Goal: Task Accomplishment & Management: Use online tool/utility

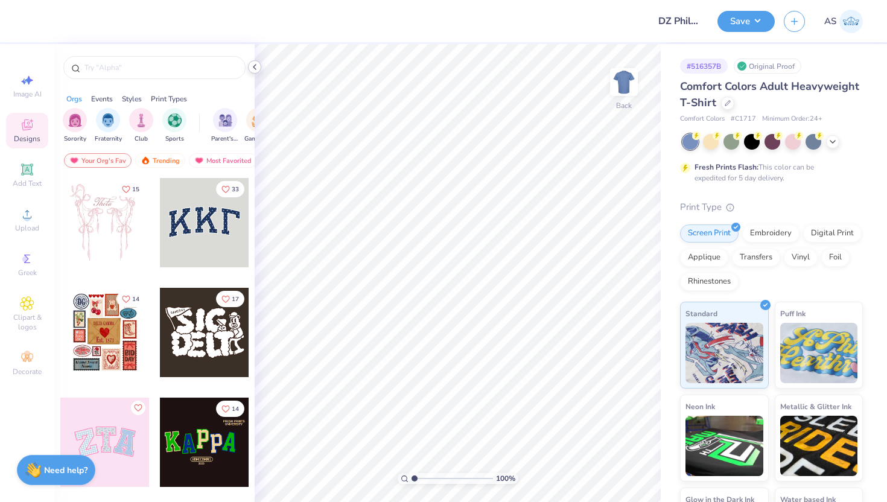
click at [253, 65] on icon at bounding box center [255, 67] width 10 height 10
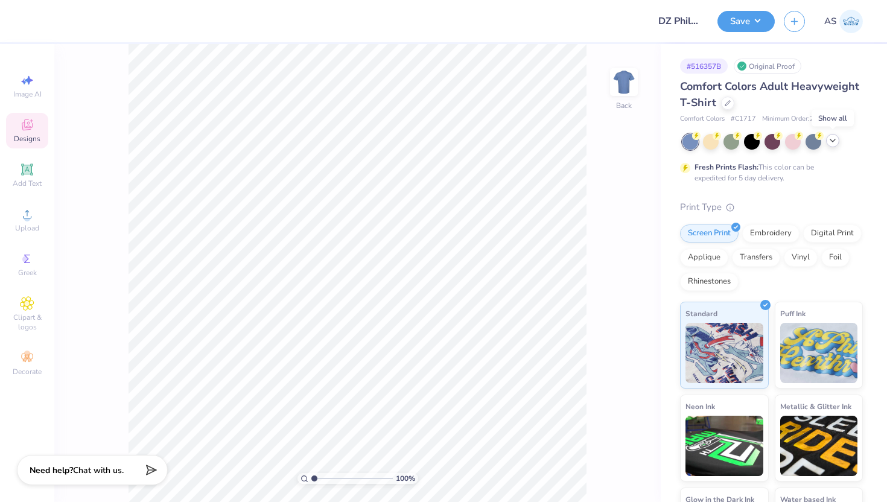
click at [830, 139] on icon at bounding box center [833, 141] width 10 height 10
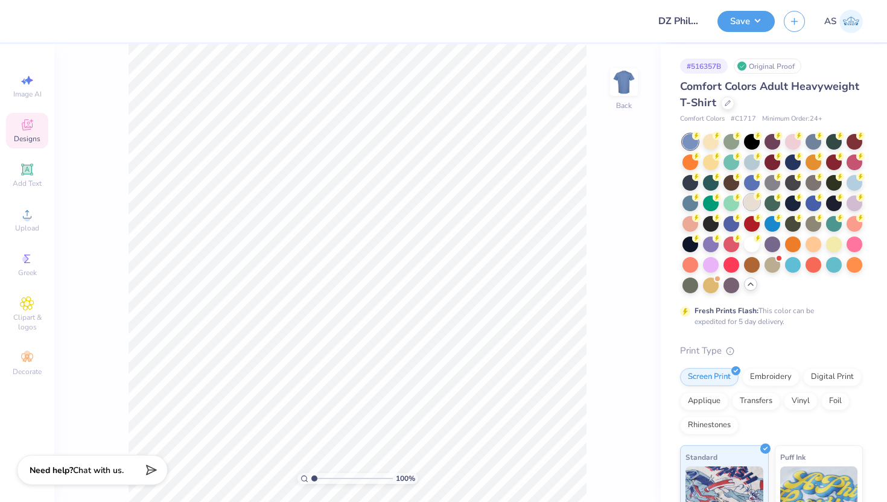
click at [752, 198] on div at bounding box center [752, 202] width 16 height 16
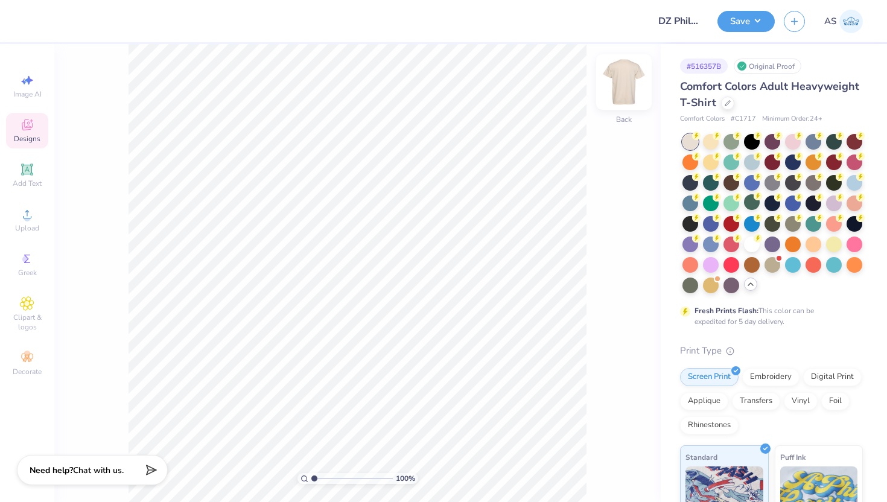
click at [638, 75] on img at bounding box center [624, 82] width 48 height 48
click at [24, 218] on icon at bounding box center [27, 214] width 8 height 8
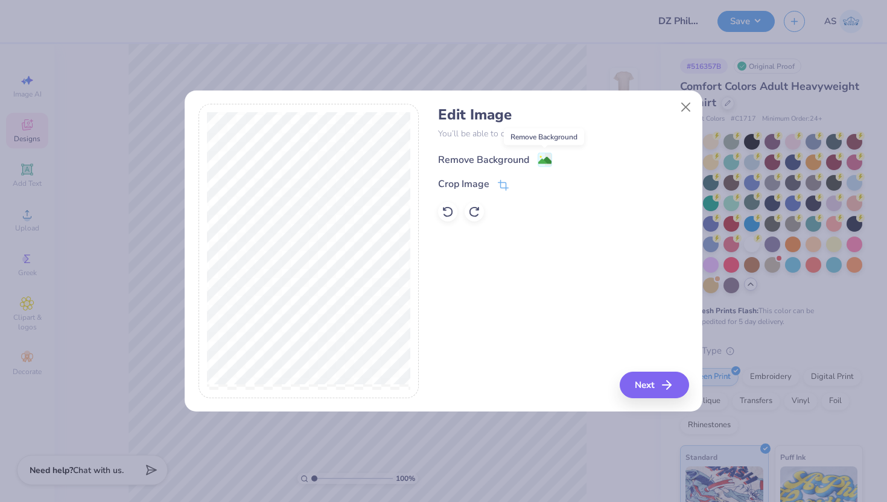
click at [542, 156] on image at bounding box center [544, 160] width 13 height 13
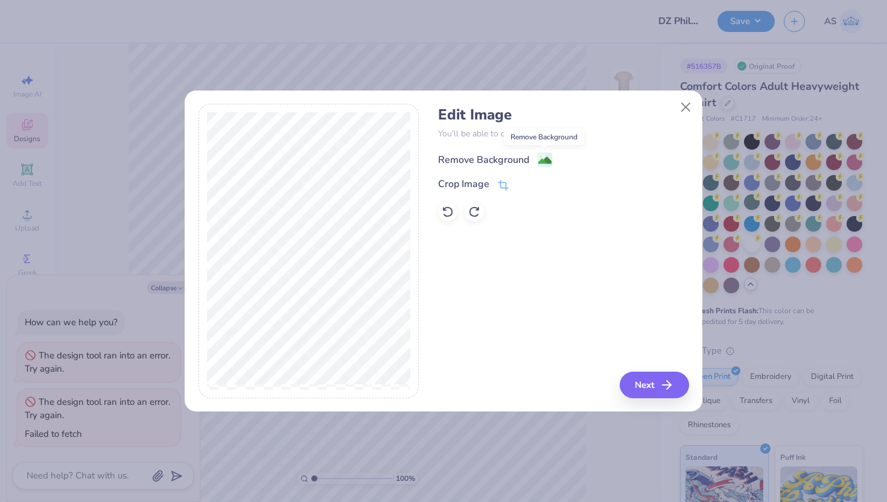
click at [545, 159] on image at bounding box center [544, 160] width 13 height 13
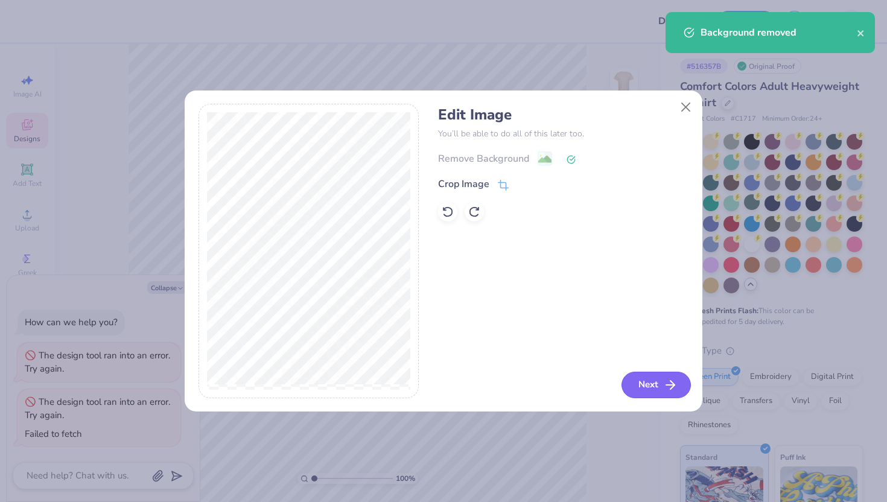
click at [647, 383] on button "Next" at bounding box center [655, 385] width 69 height 27
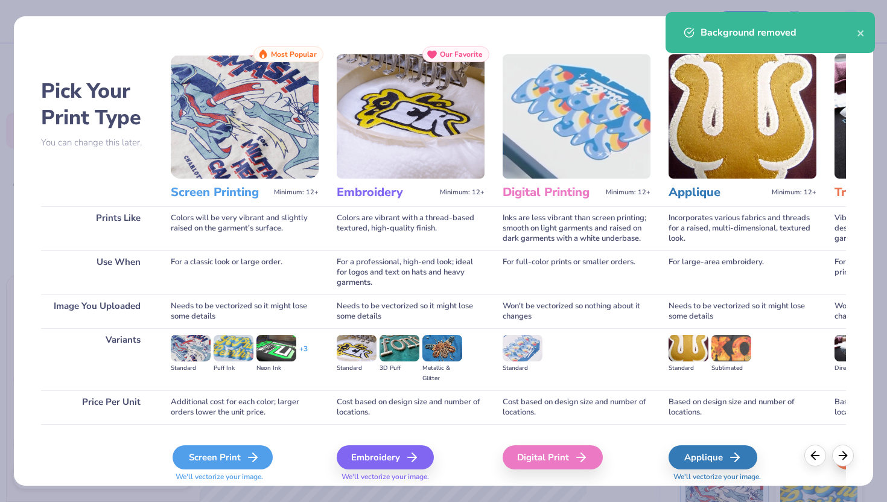
click at [224, 453] on div "Screen Print" at bounding box center [223, 457] width 100 height 24
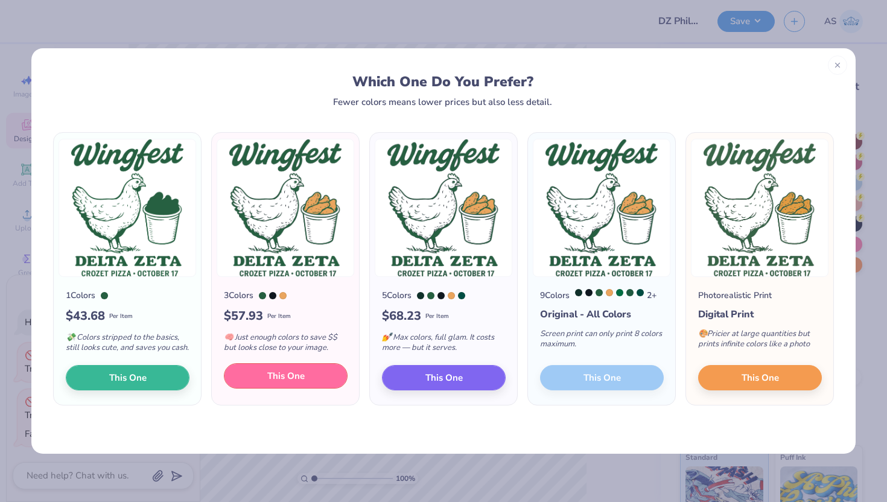
click at [276, 383] on span "This One" at bounding box center [285, 376] width 37 height 14
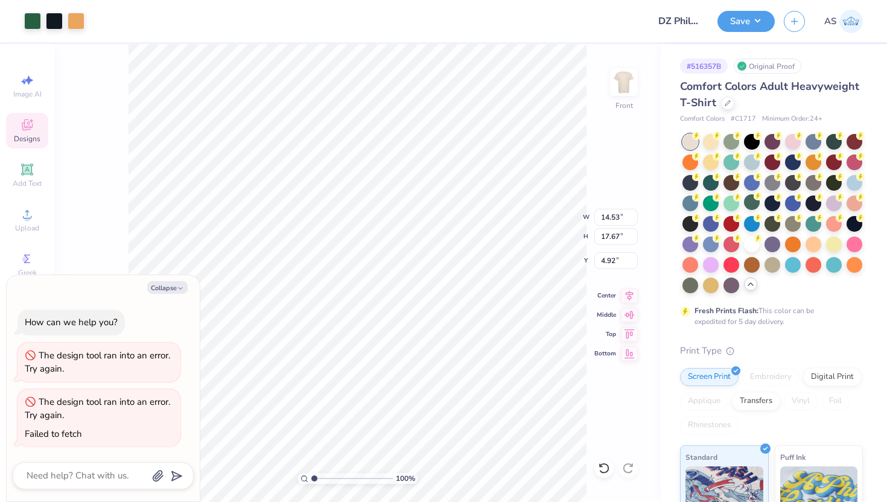
type textarea "x"
type input "10.86"
type input "13.20"
type textarea "x"
type input "3.00"
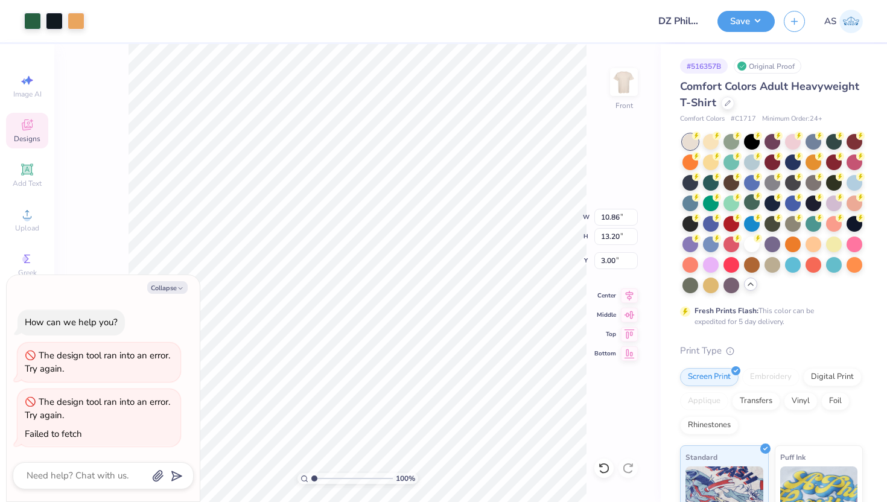
type textarea "x"
type input "13.21"
type input "16.06"
click at [638, 86] on div "100 % Front" at bounding box center [357, 273] width 606 height 458
click at [624, 86] on img at bounding box center [624, 82] width 48 height 48
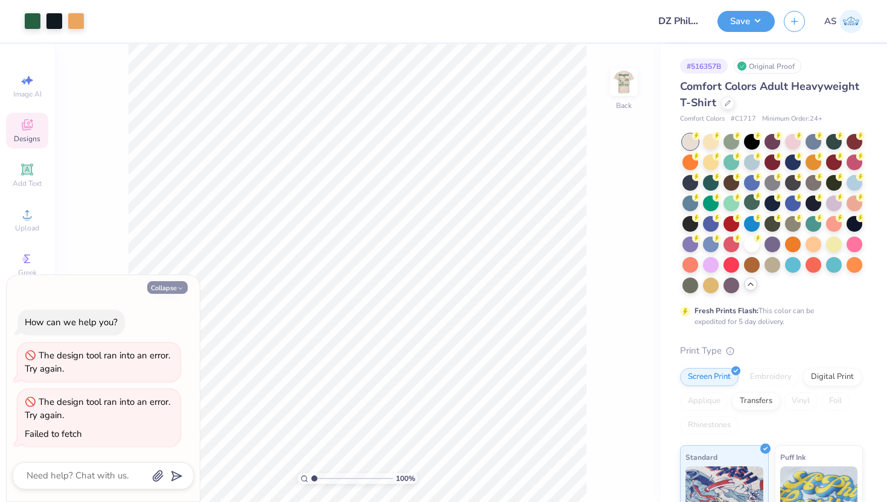
click at [171, 291] on button "Collapse" at bounding box center [167, 287] width 40 height 13
type textarea "x"
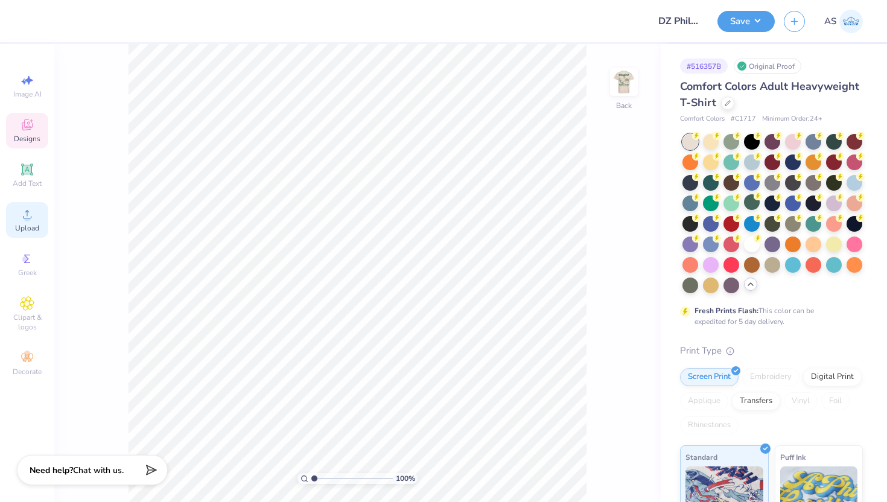
click at [35, 227] on span "Upload" at bounding box center [27, 228] width 24 height 10
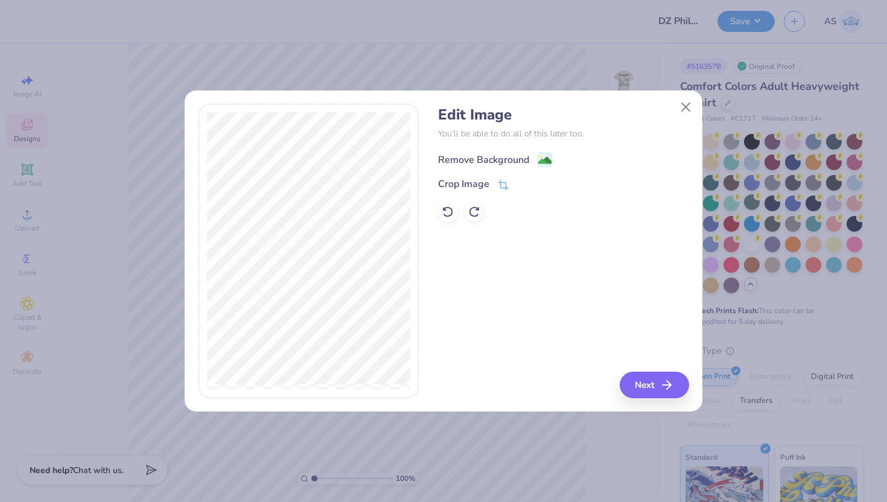
click at [548, 162] on image at bounding box center [544, 160] width 13 height 13
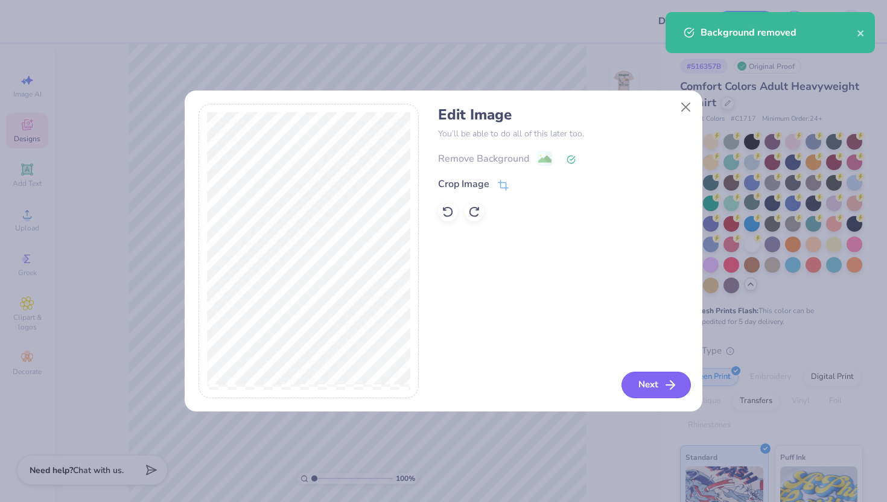
click at [655, 376] on button "Next" at bounding box center [655, 385] width 69 height 27
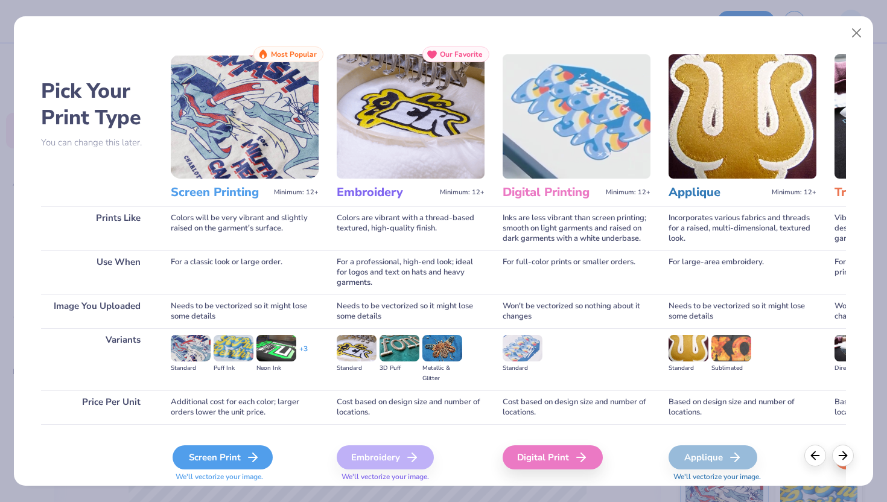
click at [255, 450] on icon at bounding box center [253, 457] width 14 height 14
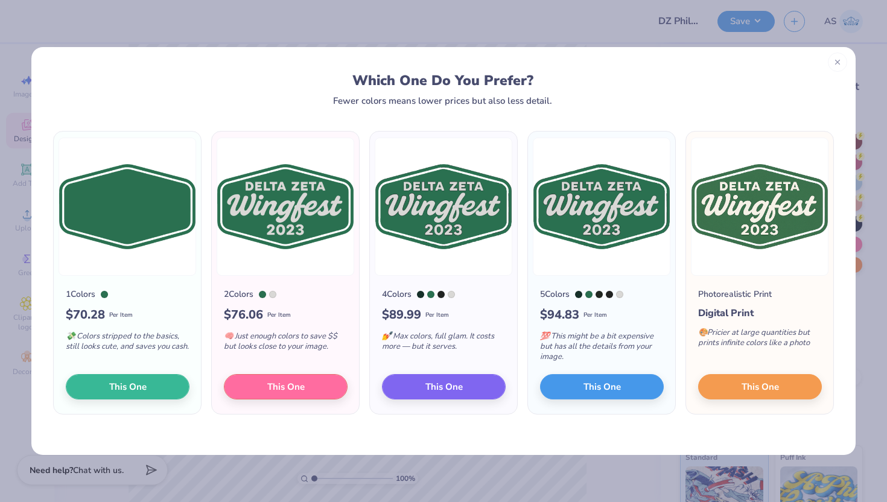
click at [834, 65] on icon at bounding box center [837, 62] width 8 height 8
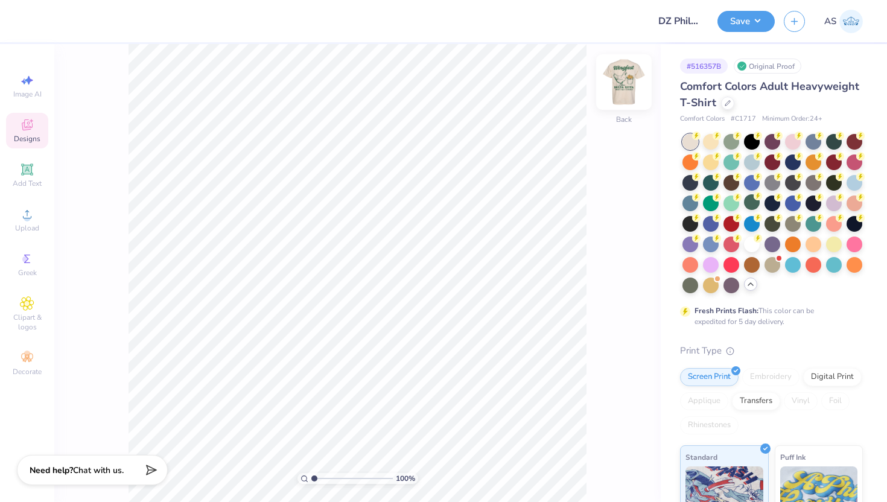
click at [621, 77] on img at bounding box center [624, 82] width 48 height 48
click at [621, 77] on img at bounding box center [624, 82] width 24 height 24
click at [21, 215] on icon at bounding box center [27, 214] width 14 height 14
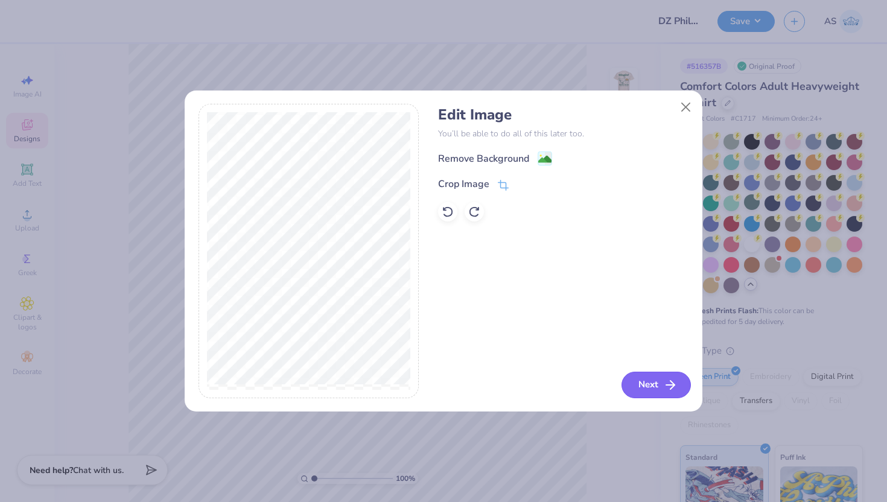
click at [669, 378] on icon "button" at bounding box center [670, 385] width 14 height 14
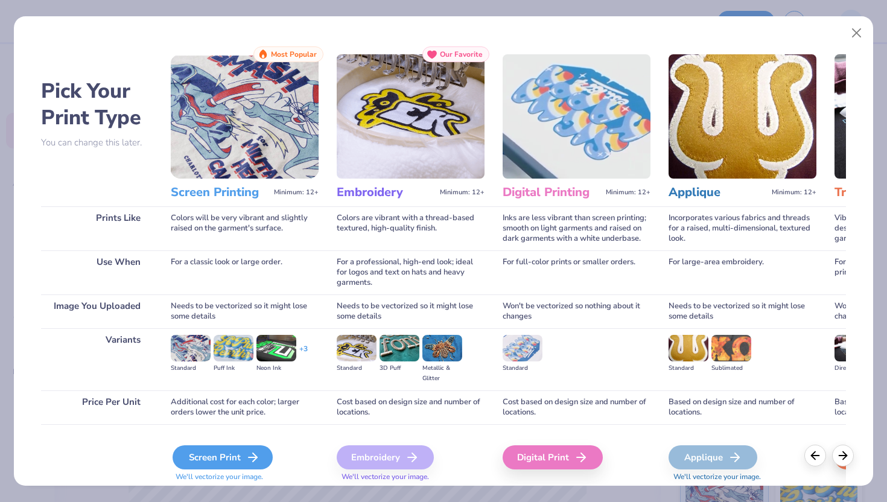
click at [238, 461] on div "Screen Print" at bounding box center [223, 457] width 100 height 24
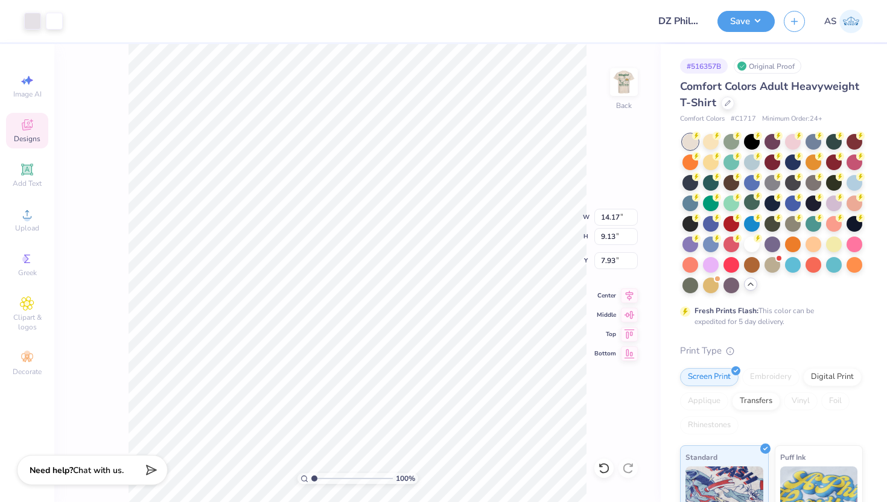
type input "4.25"
type input "2.74"
type input "3.00"
click at [615, 86] on img at bounding box center [624, 82] width 48 height 48
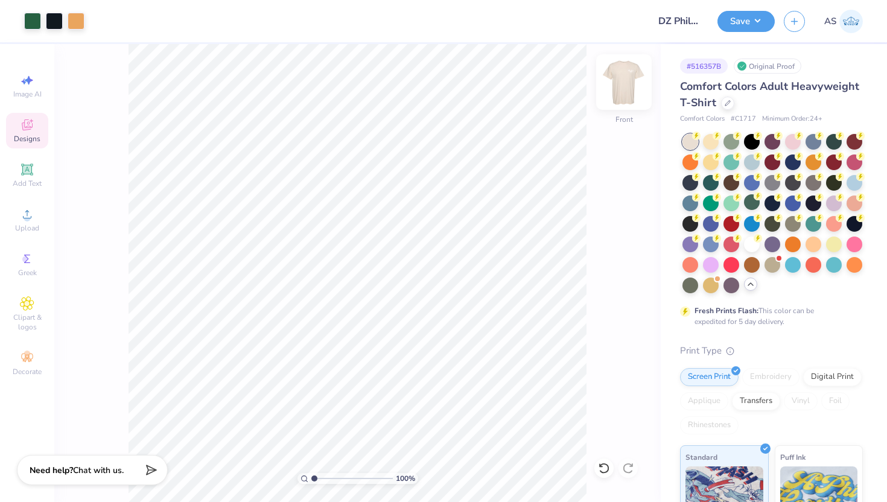
click at [630, 88] on img at bounding box center [624, 82] width 48 height 48
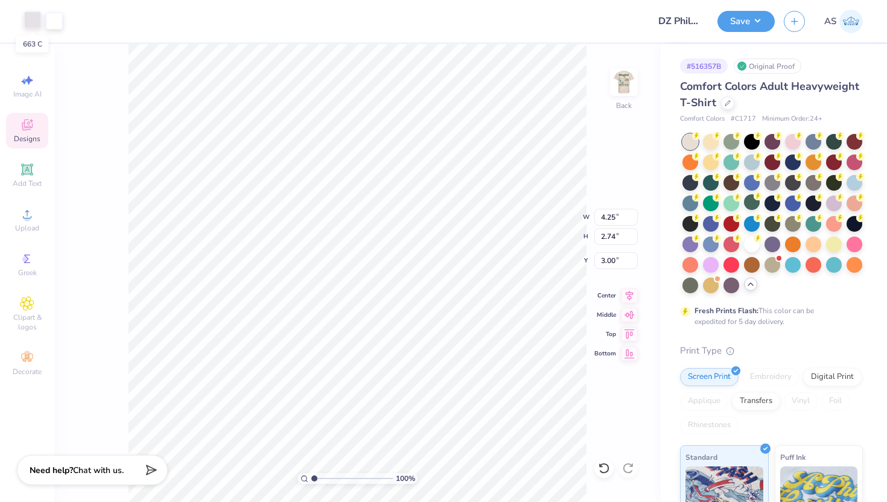
click at [31, 19] on div at bounding box center [32, 19] width 17 height 17
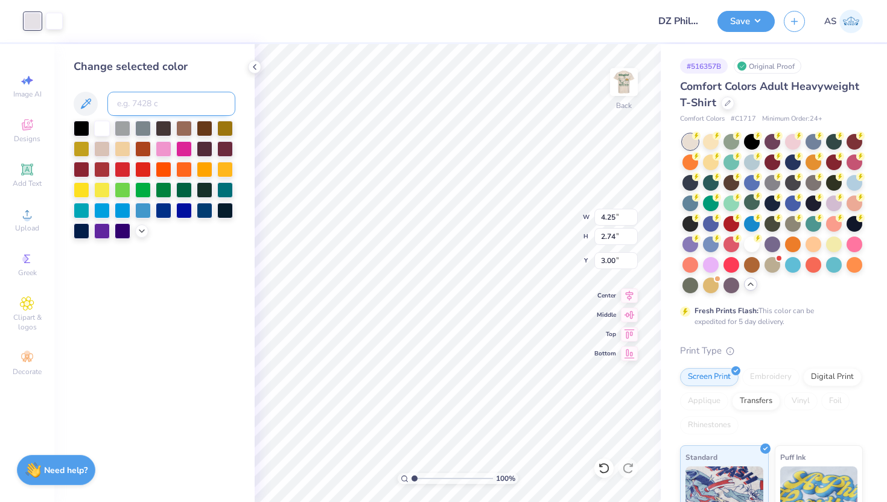
click at [162, 100] on input at bounding box center [171, 104] width 128 height 24
type input "7734"
click at [60, 21] on div at bounding box center [54, 19] width 17 height 17
click at [155, 98] on input at bounding box center [171, 104] width 128 height 24
type input "7734"
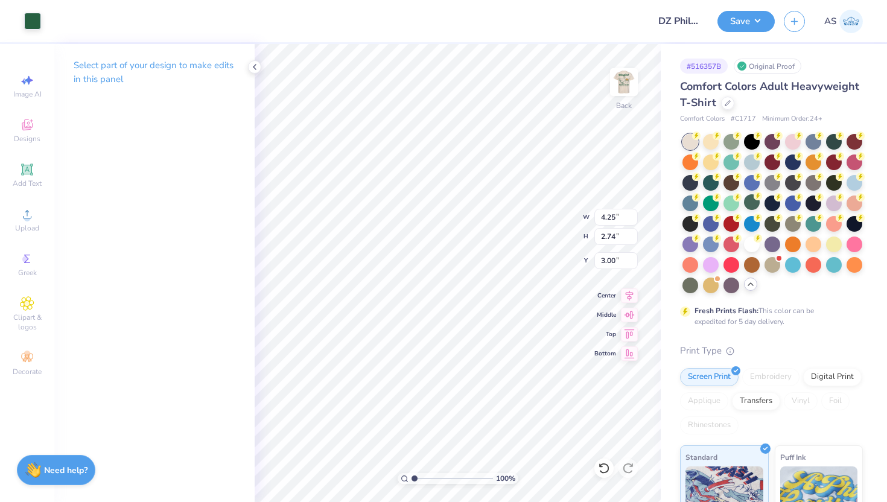
type input "3.70"
type input "2.38"
click at [255, 66] on icon at bounding box center [255, 67] width 10 height 10
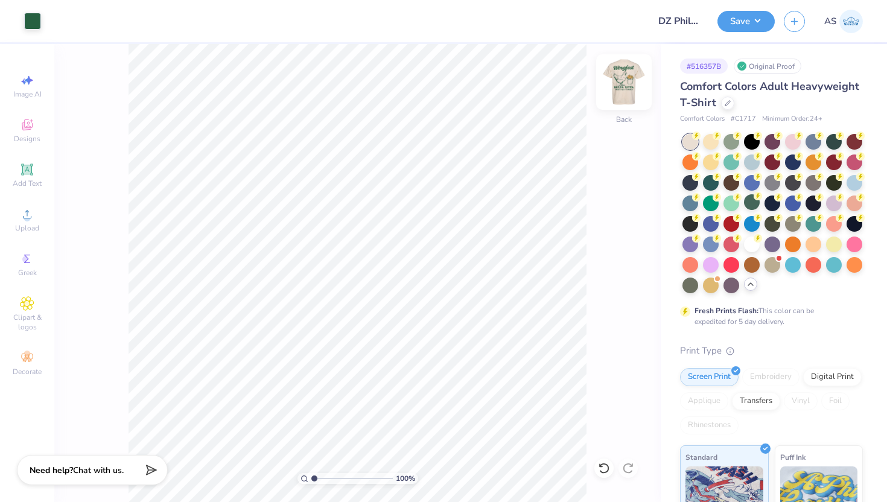
click at [629, 78] on img at bounding box center [624, 82] width 48 height 48
click at [629, 78] on img at bounding box center [624, 82] width 24 height 24
click at [740, 29] on button "Save" at bounding box center [745, 19] width 57 height 21
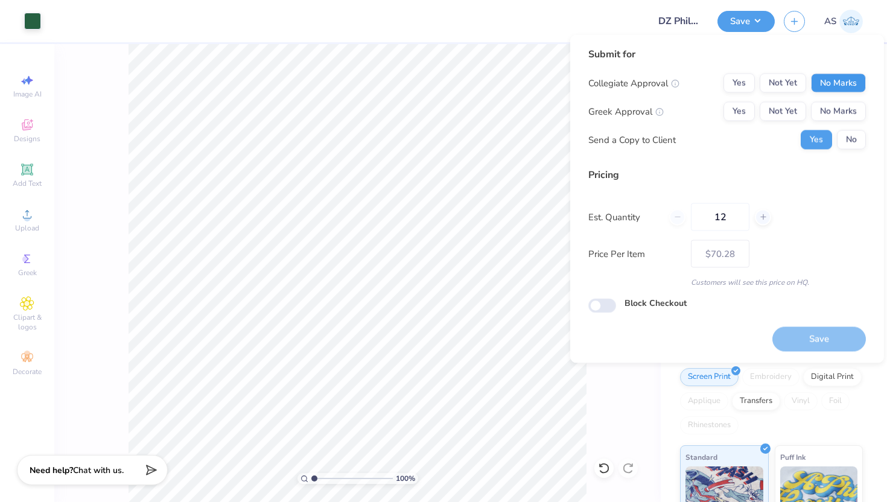
click at [850, 83] on button "No Marks" at bounding box center [838, 83] width 55 height 19
click at [844, 101] on div "Collegiate Approval Yes Not Yet No Marks Greek Approval Yes Not Yet No Marks Se…" at bounding box center [727, 112] width 278 height 76
click at [853, 106] on button "No Marks" at bounding box center [838, 111] width 55 height 19
click at [851, 133] on button "No" at bounding box center [851, 139] width 29 height 19
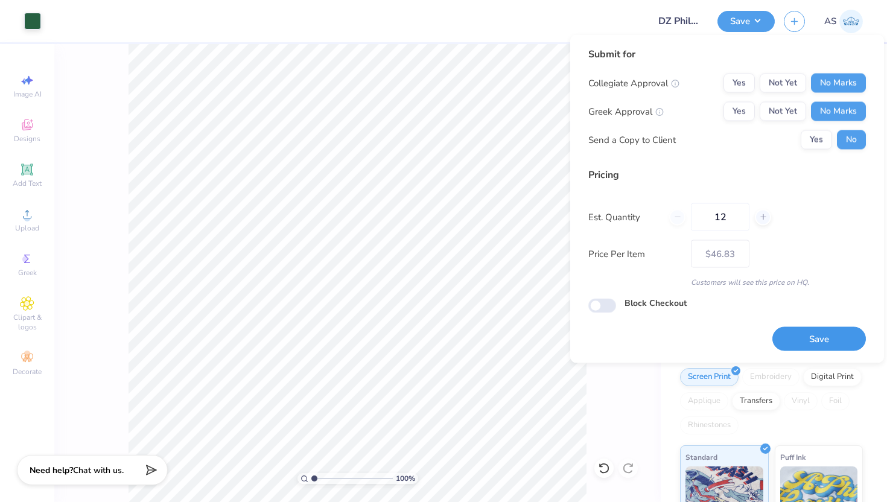
click at [806, 346] on button "Save" at bounding box center [819, 338] width 94 height 25
type input "$46.83"
